Goal: Information Seeking & Learning: Learn about a topic

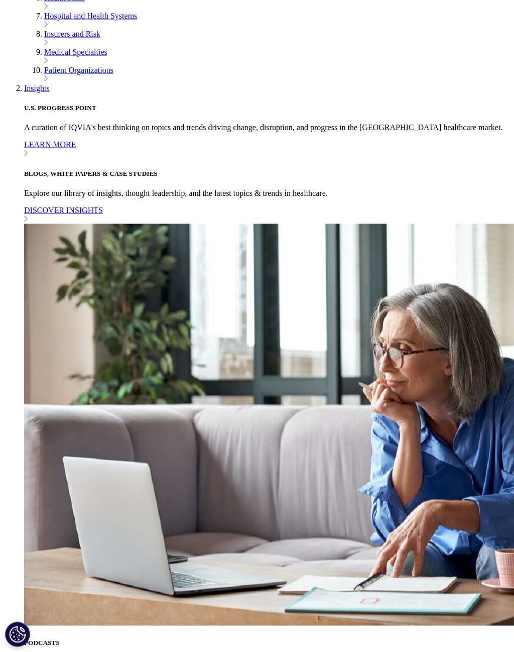
scroll to position [396, 0]
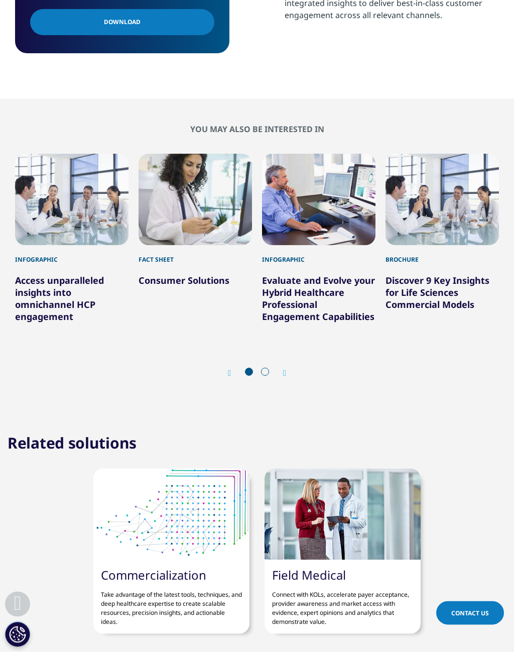
scroll to position [762, 0]
click at [39, 299] on link "Access unparalleled insights into omnichannel HCP engagement" at bounding box center [59, 298] width 89 height 48
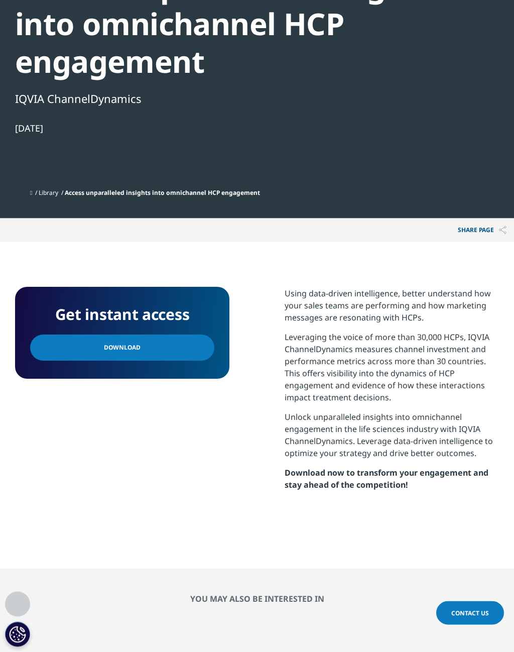
scroll to position [394, 0]
